Goal: Transaction & Acquisition: Purchase product/service

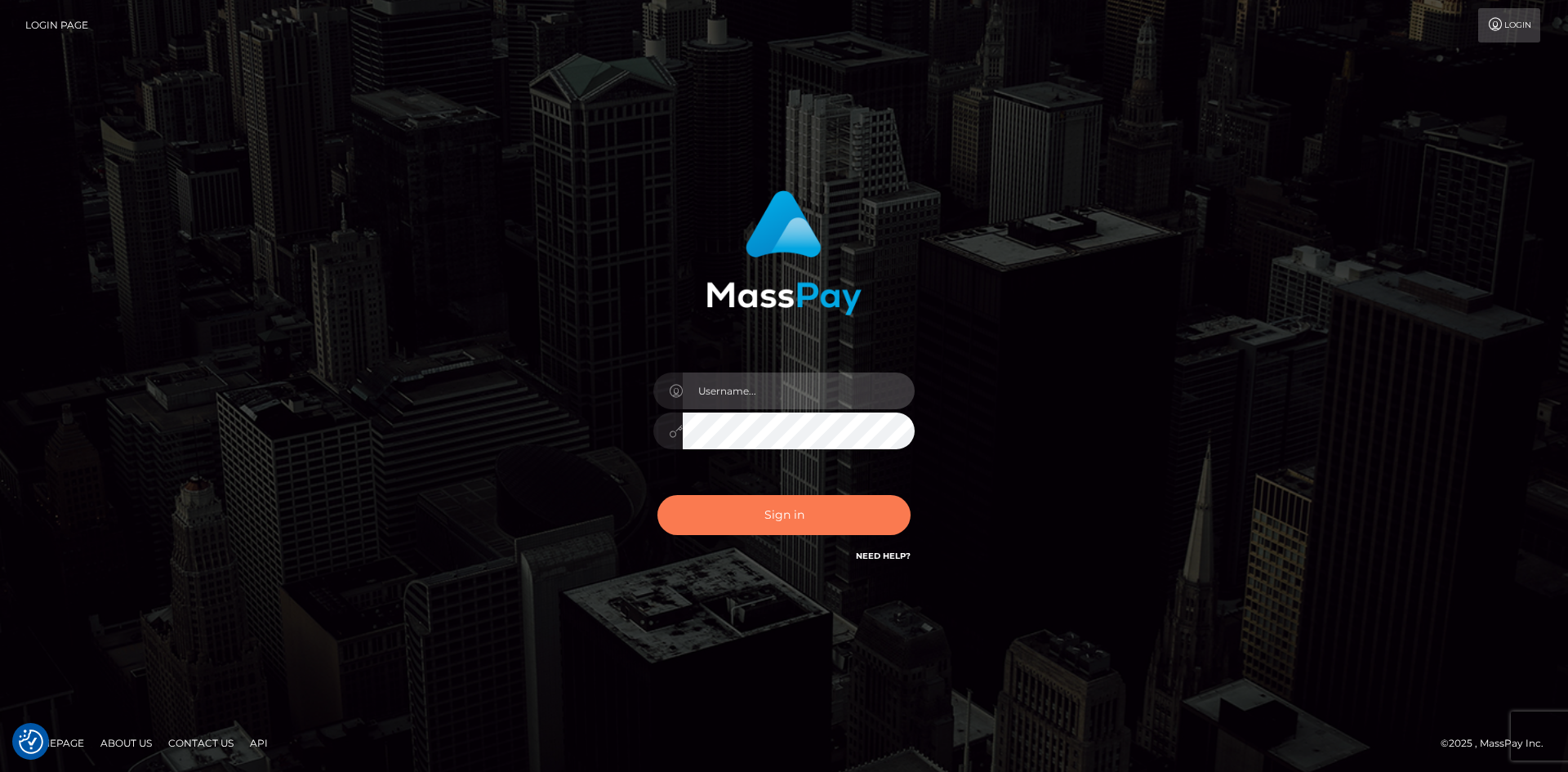
type input "tinan"
click at [716, 518] on button "Sign in" at bounding box center [784, 515] width 253 height 40
type input "tinan"
click at [716, 518] on button "Sign in" at bounding box center [784, 515] width 253 height 40
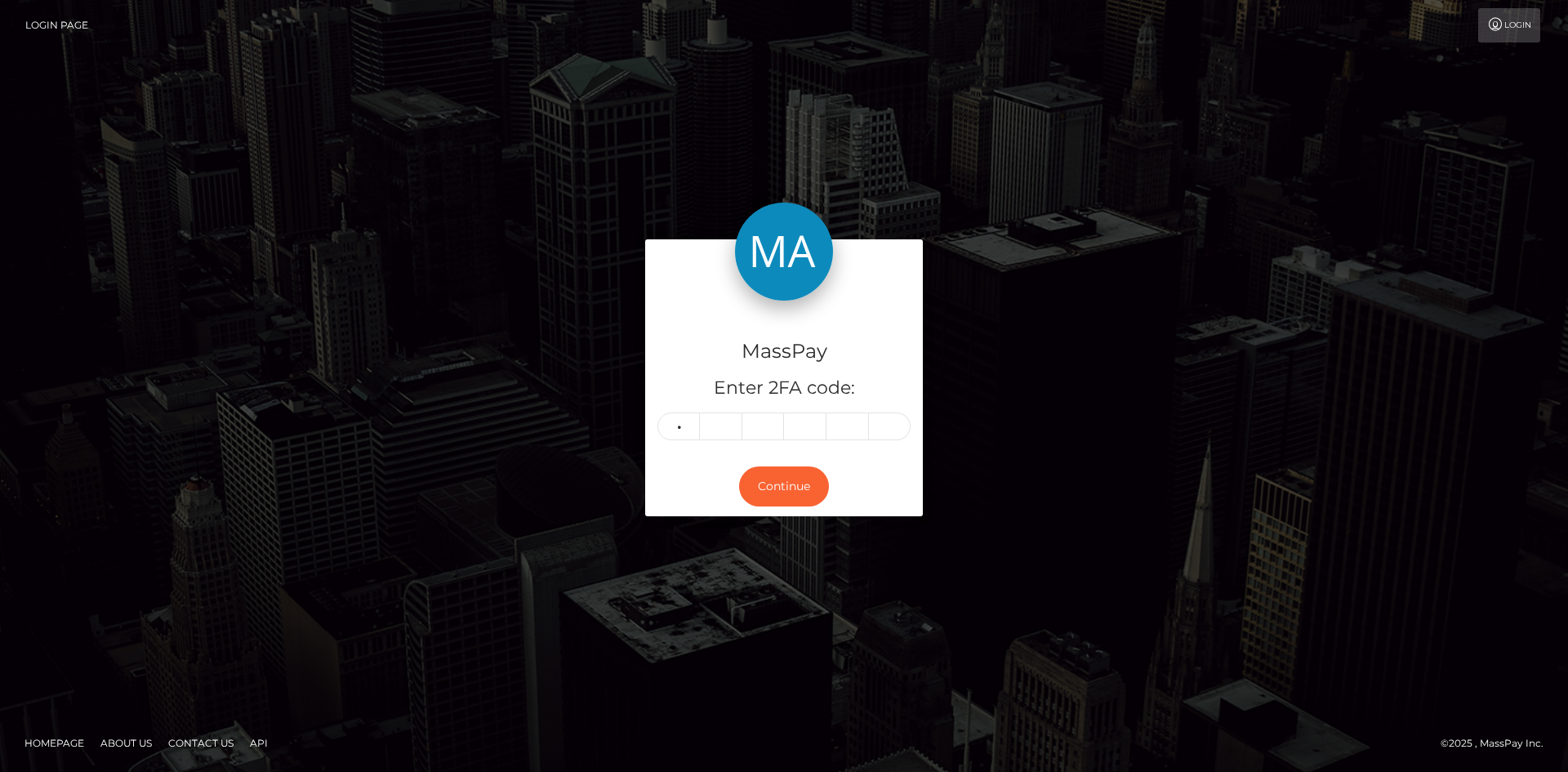
type input "5"
type input "6"
type input "1"
type input "7"
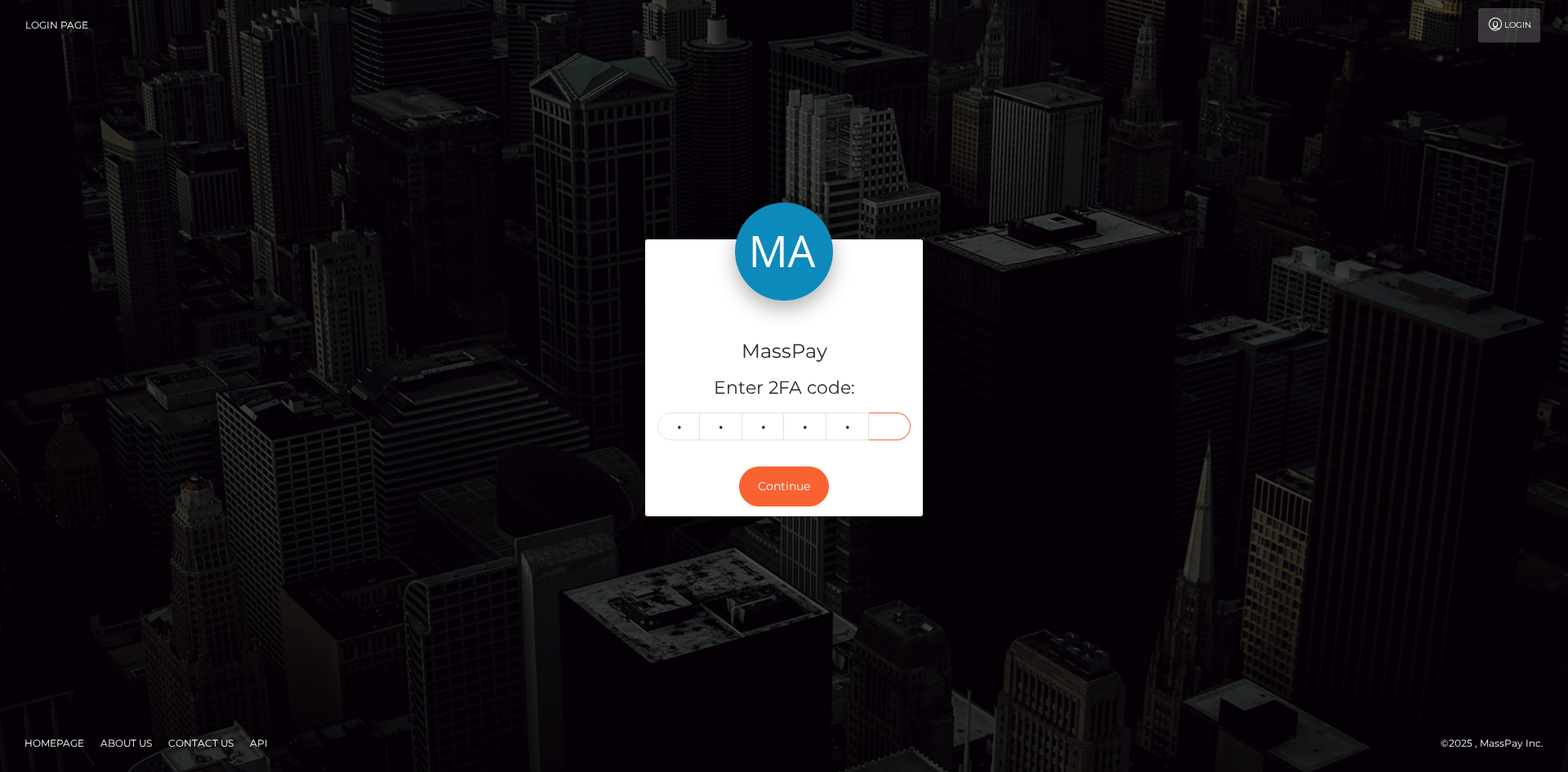
type input "0"
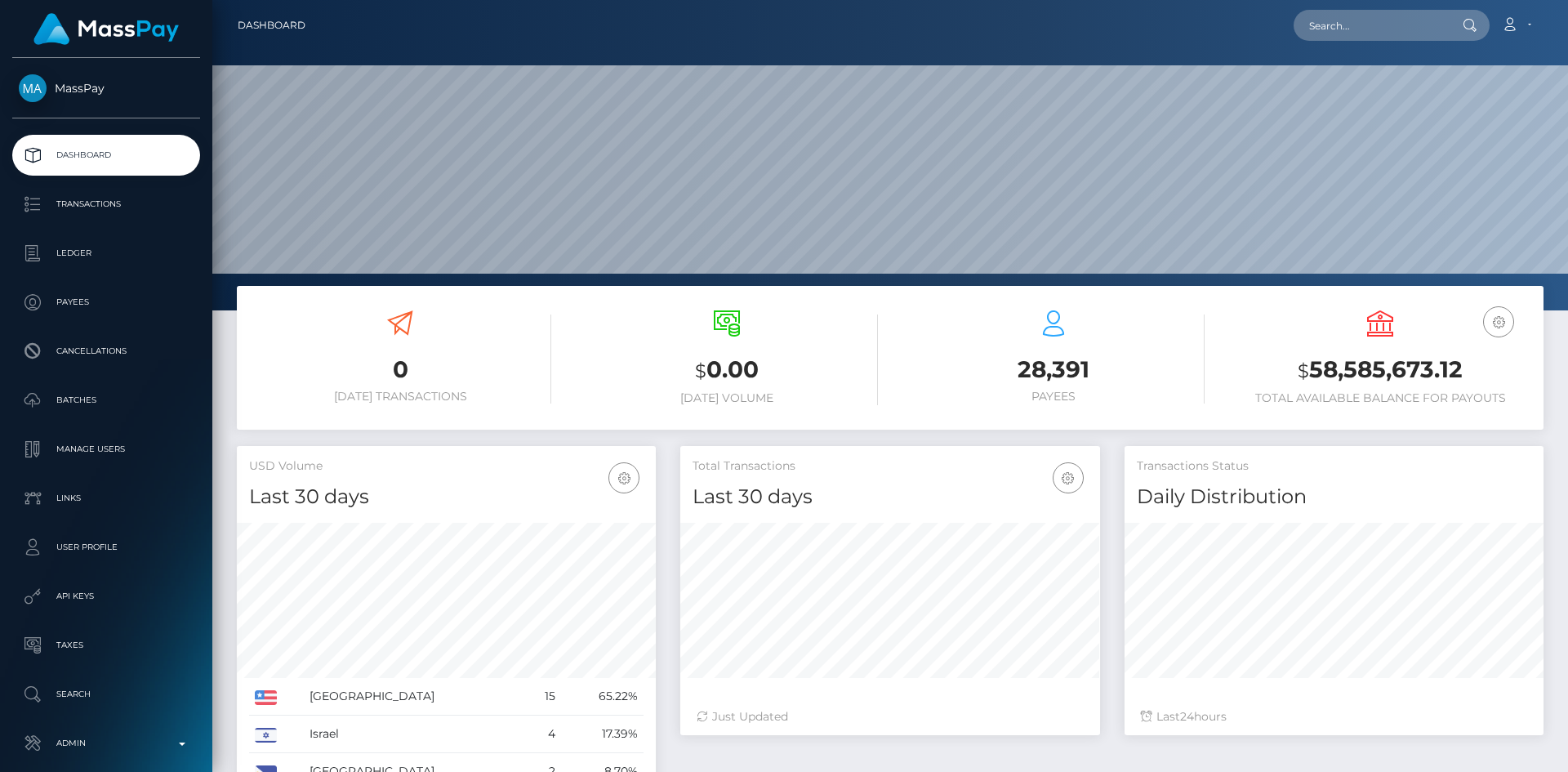
scroll to position [290, 420]
paste input "kavonyasha@gmail.com"
type input "kavonyasha@gmail.com"
click at [1375, 93] on link "Kavon Allen" at bounding box center [1358, 84] width 131 height 30
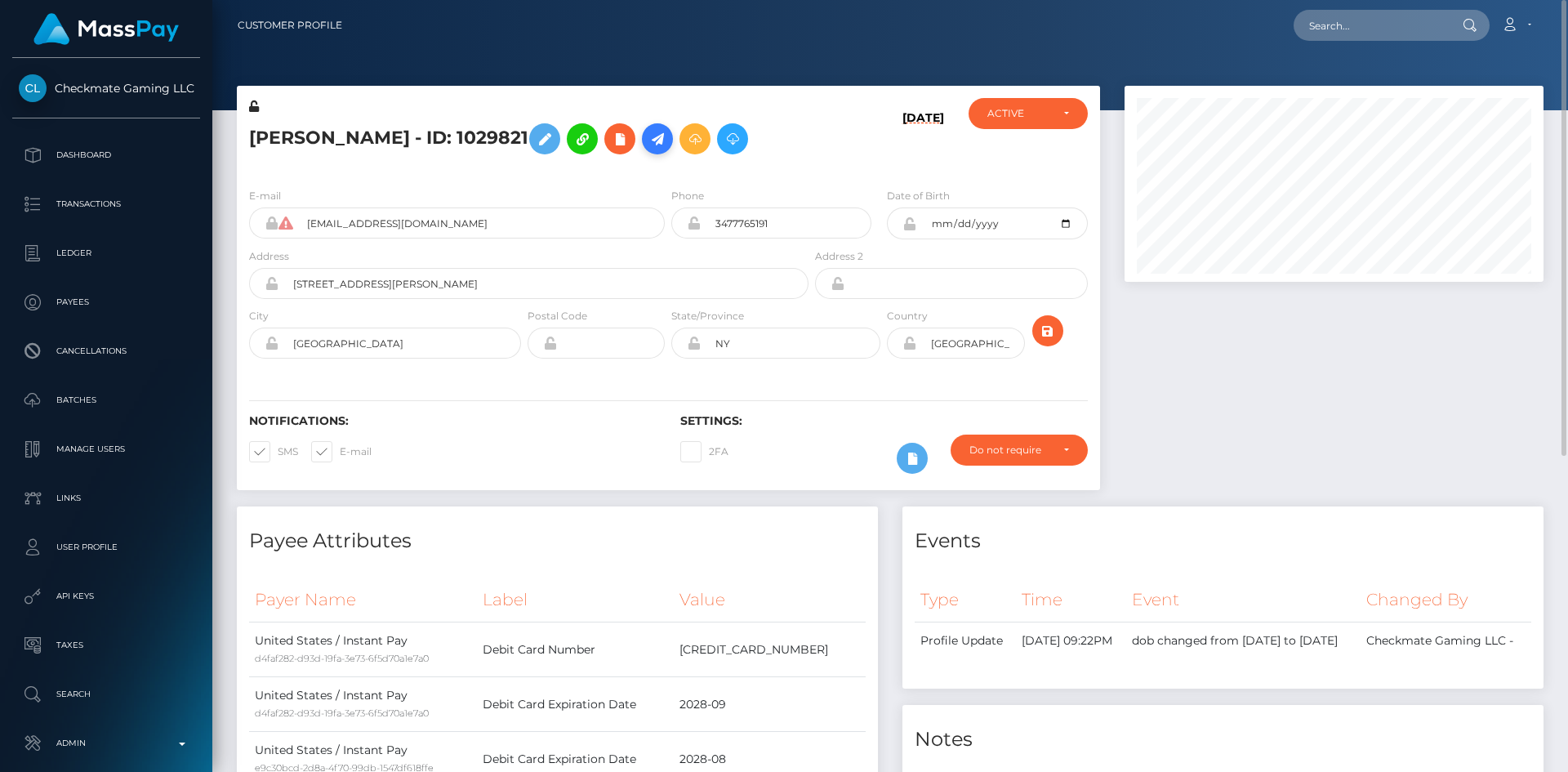
click at [648, 146] on icon at bounding box center [658, 139] width 19 height 20
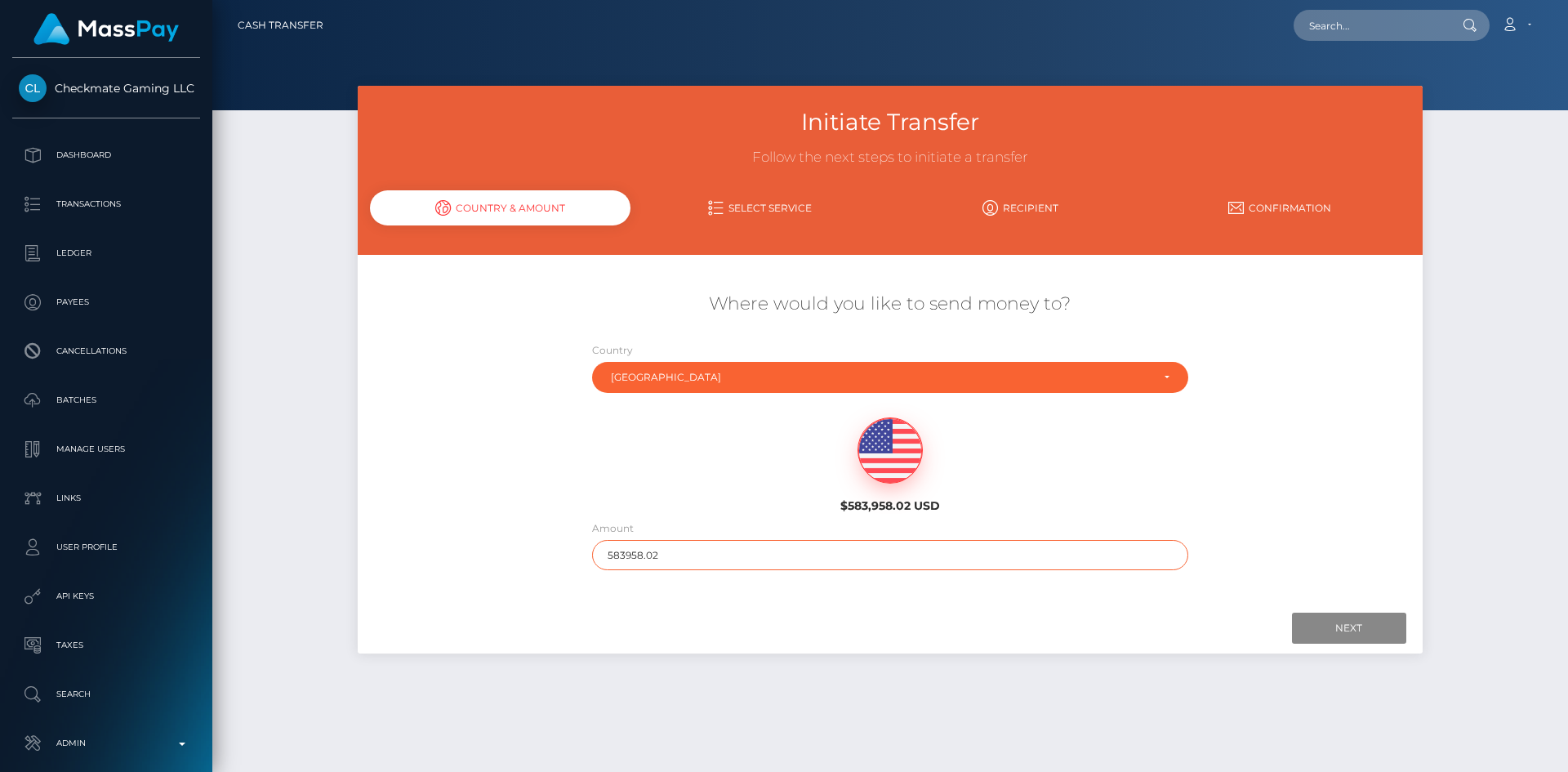
drag, startPoint x: 651, startPoint y: 559, endPoint x: 554, endPoint y: 548, distance: 97.6
click at [554, 548] on div "Where would you like to send money to? Country Abkhazia Afghanistan Albania Alg…" at bounding box center [890, 431] width 1065 height 295
type input "100"
click at [1348, 619] on input "Next" at bounding box center [1350, 628] width 114 height 31
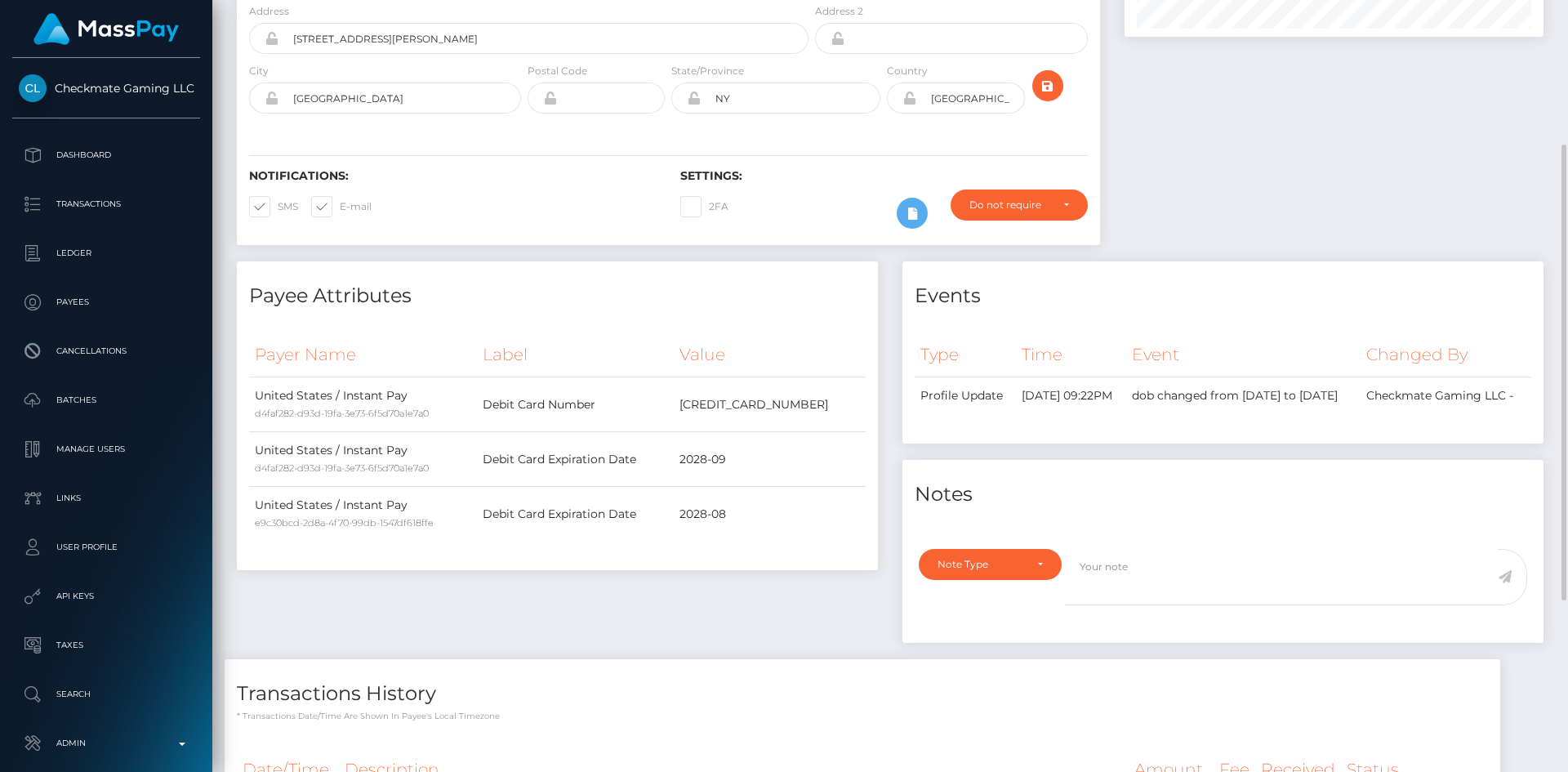
scroll to position [533, 0]
